Goal: Task Accomplishment & Management: Manage account settings

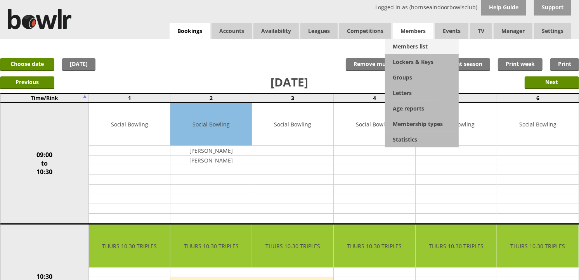
click at [403, 43] on link "Members list" at bounding box center [422, 47] width 74 height 16
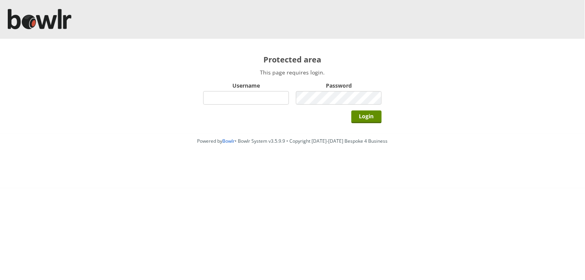
click at [251, 99] on input "Username" at bounding box center [246, 98] width 86 height 14
type input "BarRinkMonitor"
click at [351, 111] on input "Login" at bounding box center [366, 117] width 30 height 13
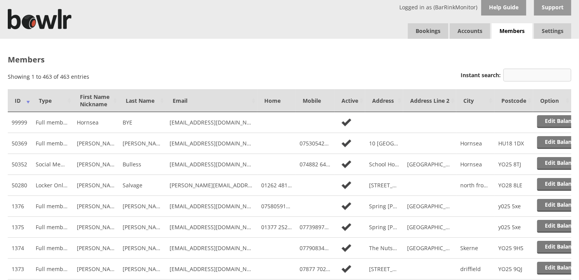
click at [507, 75] on input "Instant search:" at bounding box center [537, 75] width 68 height 13
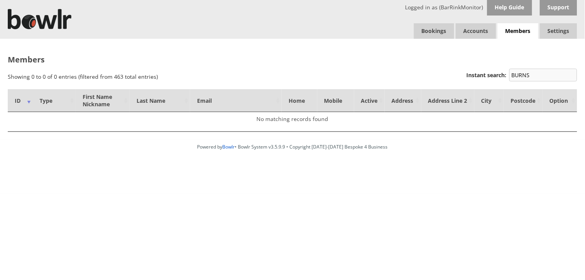
click at [507, 75] on label "Instant search: BURNS" at bounding box center [521, 74] width 111 height 7
click at [509, 75] on input "BURNS" at bounding box center [543, 75] width 68 height 13
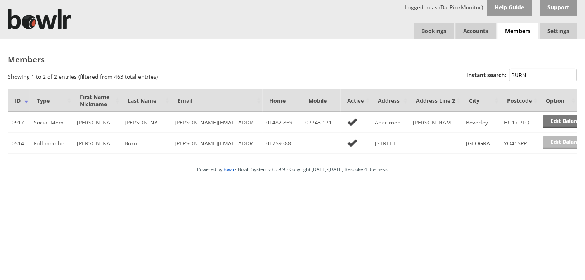
type input "BURN"
click at [557, 142] on link "Edit Balance" at bounding box center [567, 142] width 48 height 13
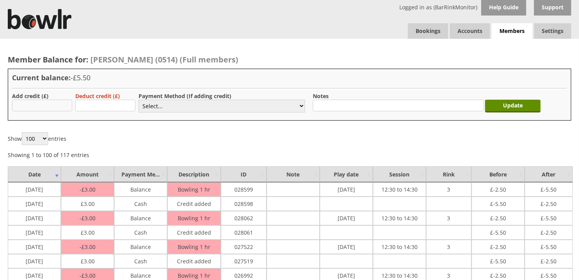
click at [53, 108] on input "text" at bounding box center [42, 106] width 60 height 12
click at [173, 106] on select "Select... Cash Card Cheque Bank Transfer Other Member Card Gift Voucher Balance" at bounding box center [221, 106] width 166 height 13
click at [41, 107] on input "5.00" at bounding box center [42, 106] width 60 height 12
type input "5"
click at [41, 107] on input "text" at bounding box center [42, 106] width 60 height 12
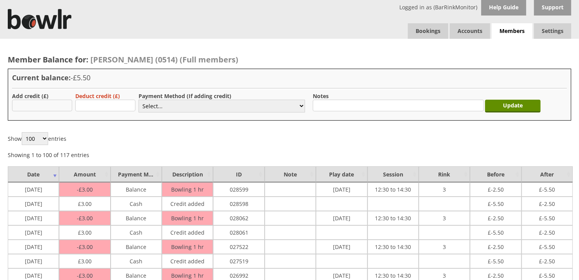
click at [29, 104] on input "text" at bounding box center [42, 106] width 60 height 12
type input "3.00"
click at [162, 108] on select "Select... Cash Card Cheque Bank Transfer Other Member Card Gift Voucher Balance" at bounding box center [221, 106] width 166 height 13
select select "1"
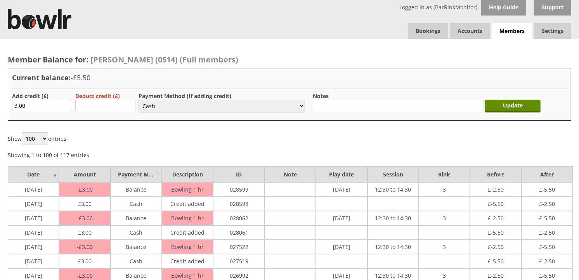
click at [138, 100] on select "Select... Cash Card Cheque Bank Transfer Other Member Card Gift Voucher Balance" at bounding box center [221, 106] width 166 height 13
click at [530, 107] on input "Update" at bounding box center [512, 106] width 55 height 13
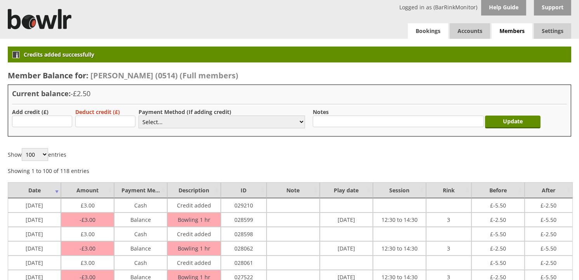
click at [423, 28] on link "Bookings" at bounding box center [428, 31] width 40 height 16
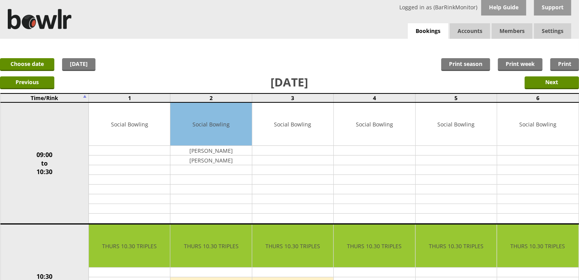
click at [427, 22] on div "Logged in as (BarRinkMonitor) Help Guide Support Bookings Accounts Rink Takings…" at bounding box center [289, 19] width 579 height 39
click at [436, 43] on div "x Move Booking Move to other date: 02-10-2025 09:00 to 10:30 10:30 to 12:30 12:…" at bounding box center [289, 47] width 579 height 16
click at [434, 34] on link "Bookings" at bounding box center [428, 31] width 40 height 16
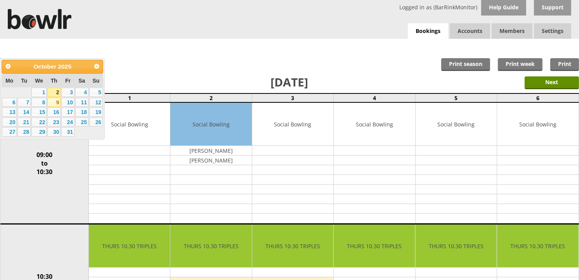
click at [52, 102] on link "9" at bounding box center [53, 102] width 13 height 9
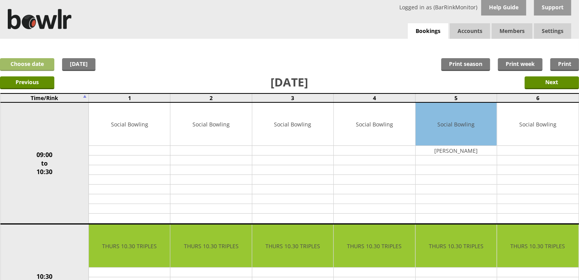
click at [41, 67] on link "Choose date" at bounding box center [27, 64] width 54 height 13
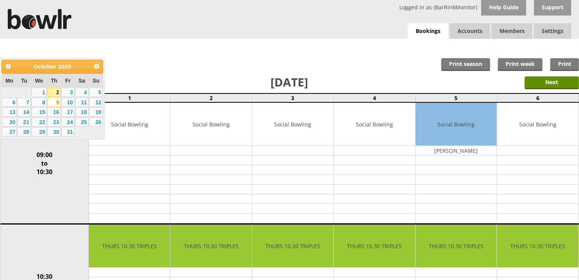
click at [112, 41] on div "x Move Booking Move to other date: 09-10-2025 09:00 to 10:30 10:30 to 12:30 12:…" at bounding box center [289, 47] width 579 height 16
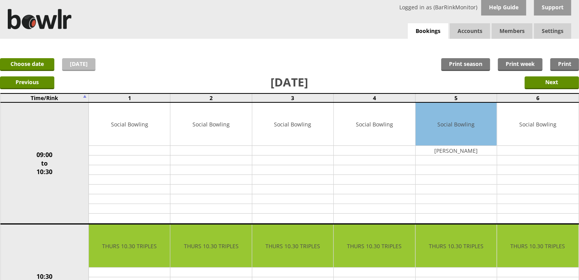
click at [63, 66] on link "[DATE]" at bounding box center [78, 64] width 33 height 13
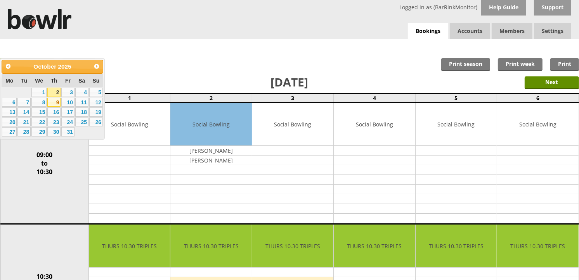
click at [55, 103] on link "9" at bounding box center [53, 102] width 13 height 9
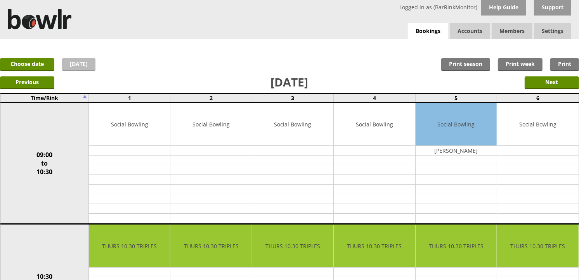
click at [69, 62] on link "[DATE]" at bounding box center [78, 64] width 33 height 13
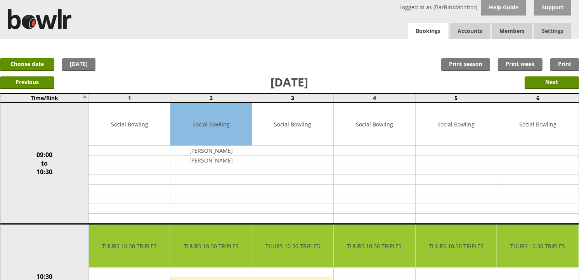
click at [430, 32] on link "Bookings" at bounding box center [428, 31] width 40 height 16
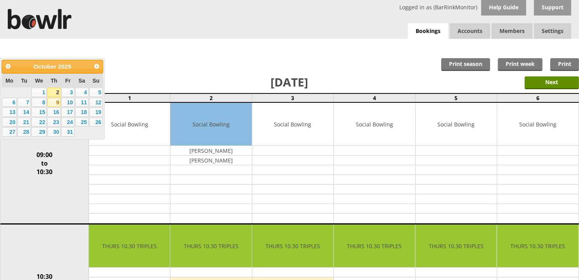
click at [54, 102] on link "9" at bounding box center [53, 102] width 13 height 9
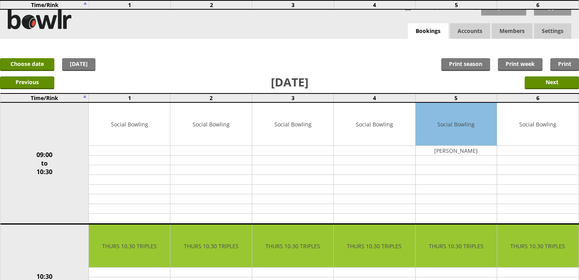
scroll to position [215, 0]
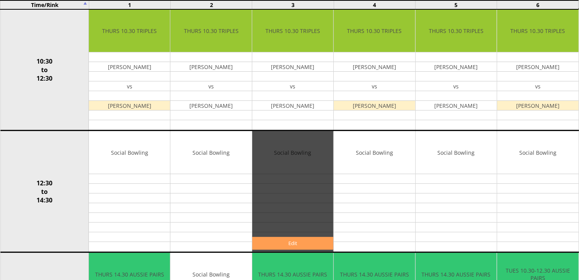
click at [289, 239] on link "Edit" at bounding box center [292, 243] width 81 height 13
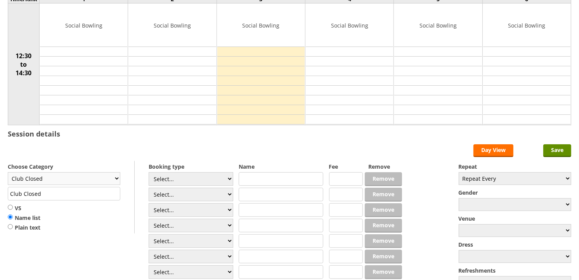
scroll to position [86, 0]
click at [63, 173] on select "Club Closed Singles League Triples League Pairs League Friendly Social Bowling …" at bounding box center [64, 178] width 112 height 13
select select "132"
click at [8, 173] on select "Club Closed Singles League Triples League Pairs League Friendly Social Bowling …" at bounding box center [64, 178] width 112 height 13
type input "Social Bowling"
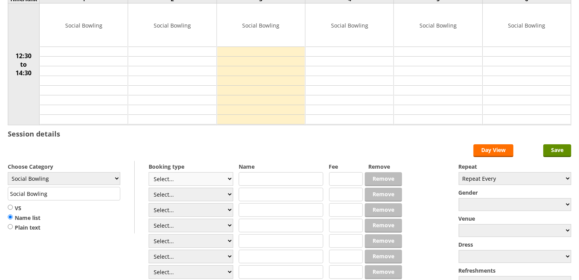
click at [227, 176] on select "Select... Club Competition (Member) Club Competition (Visitor) National (Member…" at bounding box center [191, 179] width 85 height 14
select select "1_54"
click at [149, 173] on select "Select... Club Competition (Member) Club Competition (Visitor) National (Member…" at bounding box center [191, 179] width 85 height 14
type input "3.0000"
click at [226, 193] on select "Select... Club Competition (Member) Club Competition (Visitor) National (Member…" at bounding box center [191, 195] width 85 height 14
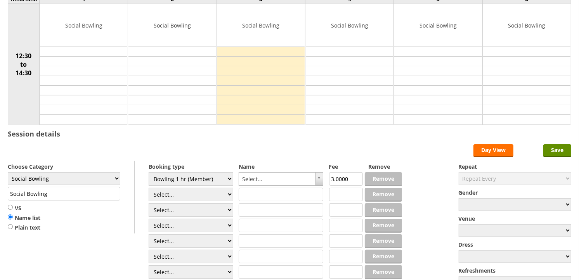
select select "1_54"
click at [149, 188] on select "Select... Club Competition (Member) Club Competition (Visitor) National (Member…" at bounding box center [191, 195] width 85 height 14
type input "3.0000"
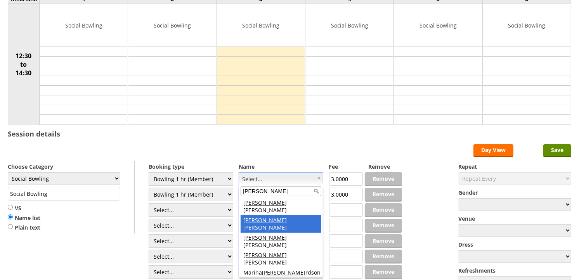
type input "[PERSON_NAME]"
drag, startPoint x: 289, startPoint y: 213, endPoint x: 286, endPoint y: 210, distance: 4.4
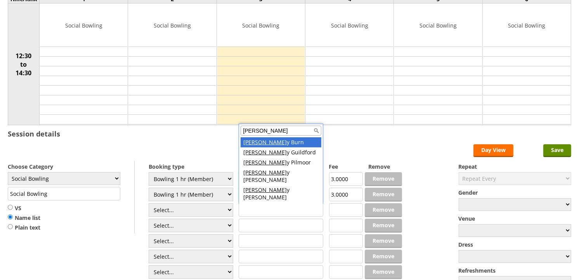
type input "[PERSON_NAME]"
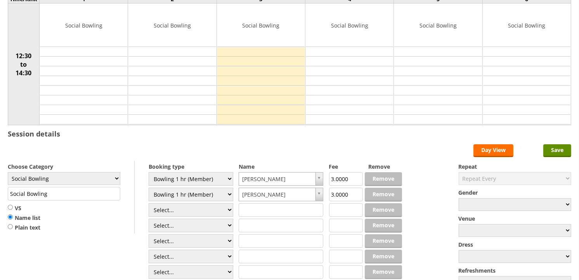
click at [540, 152] on form "Save Day View Choose Category Club Closed Singles League Triples League Pairs L…" at bounding box center [289, 220] width 563 height 152
click at [547, 150] on input "Save" at bounding box center [557, 150] width 28 height 13
